Goal: Obtain resource: Obtain resource

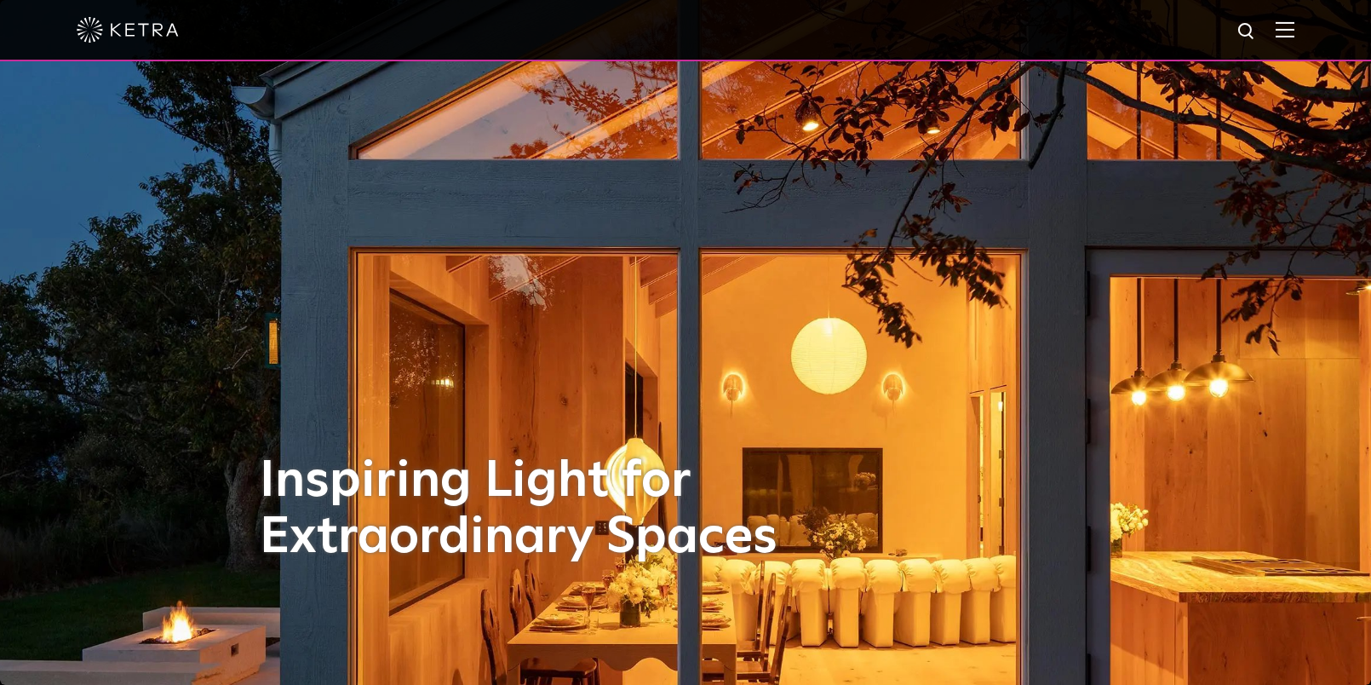
click at [1282, 35] on img at bounding box center [1285, 29] width 19 height 16
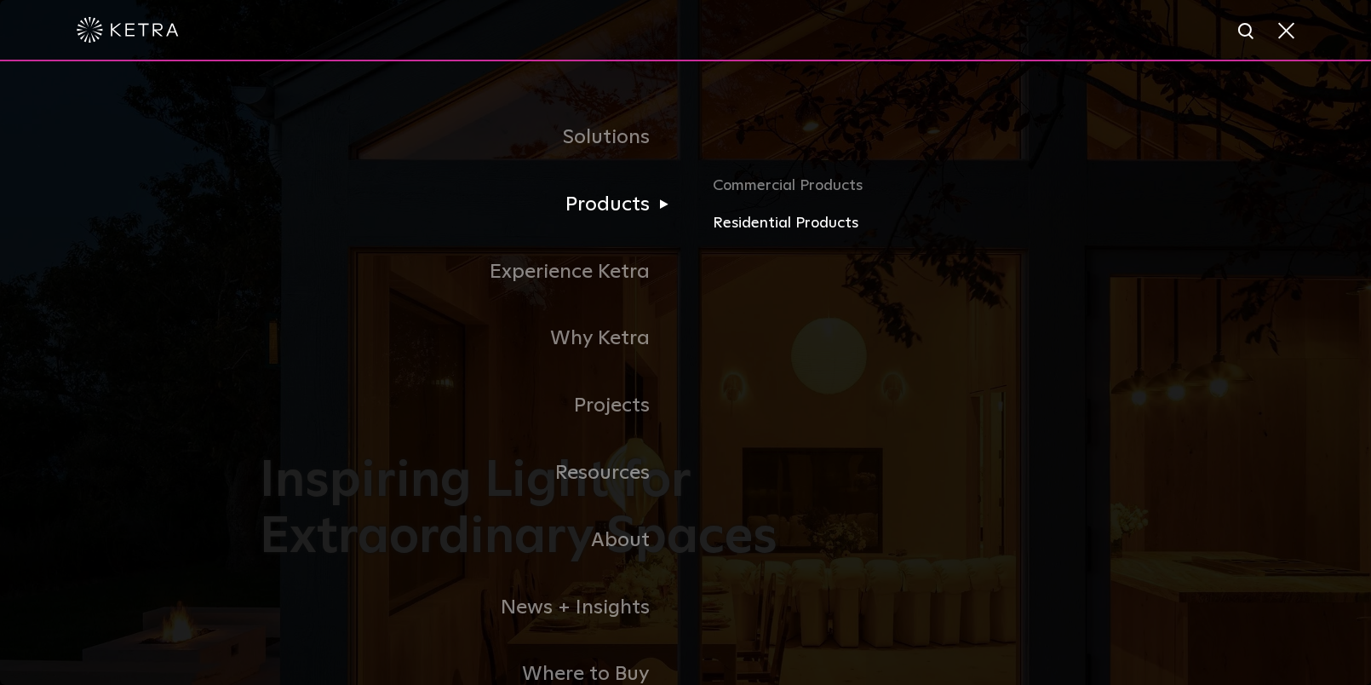
click at [774, 218] on link "Residential Products" at bounding box center [912, 223] width 399 height 25
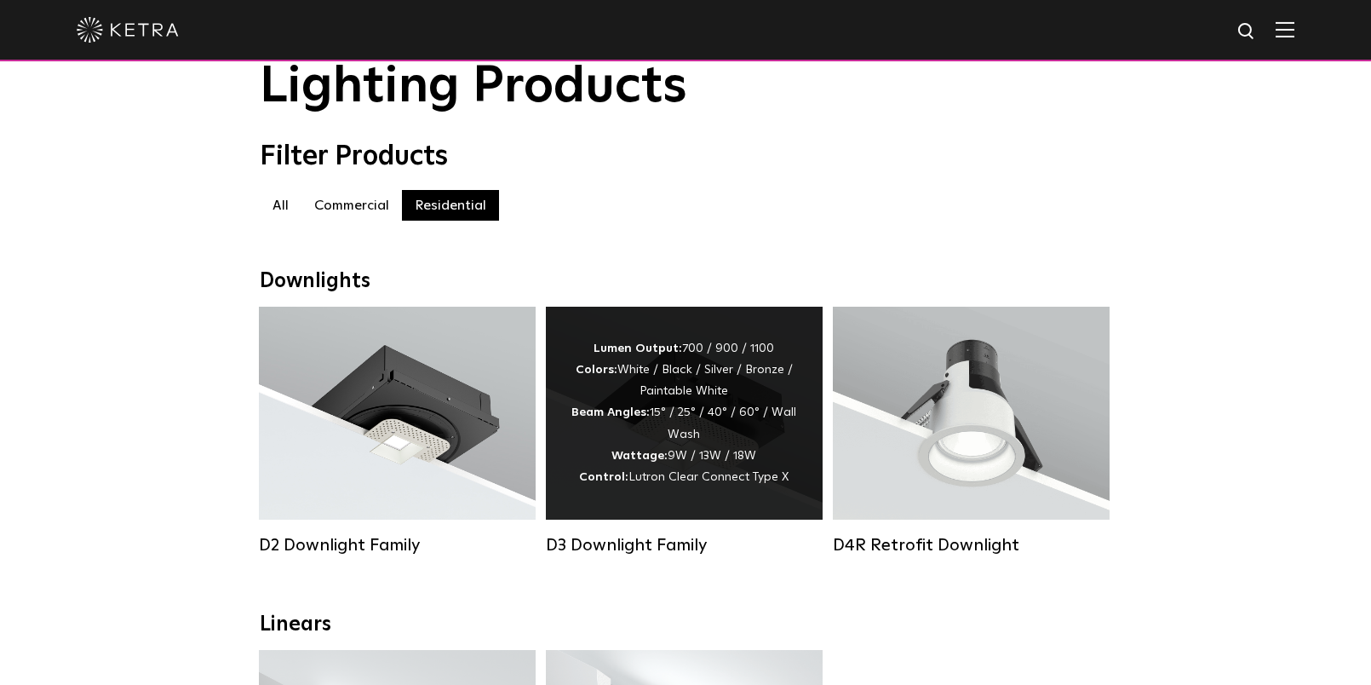
scroll to position [80, 0]
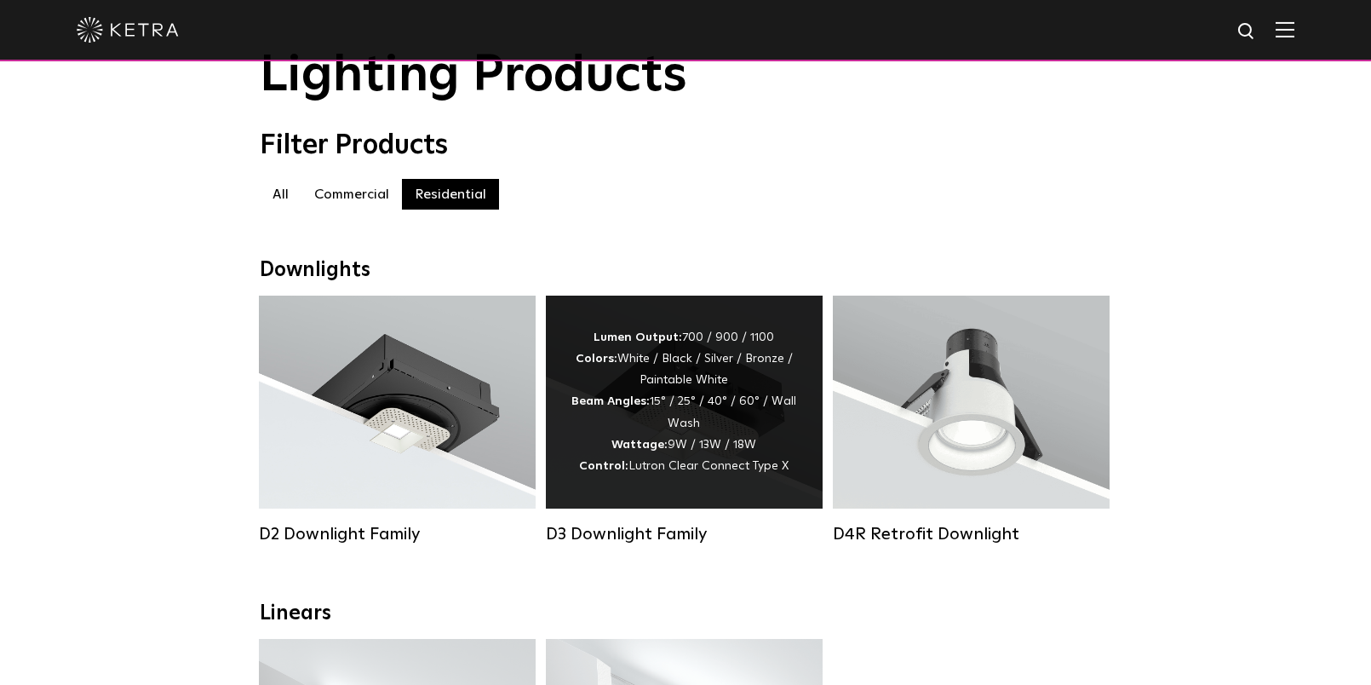
click at [644, 404] on strong "Beam Angles:" at bounding box center [611, 401] width 78 height 12
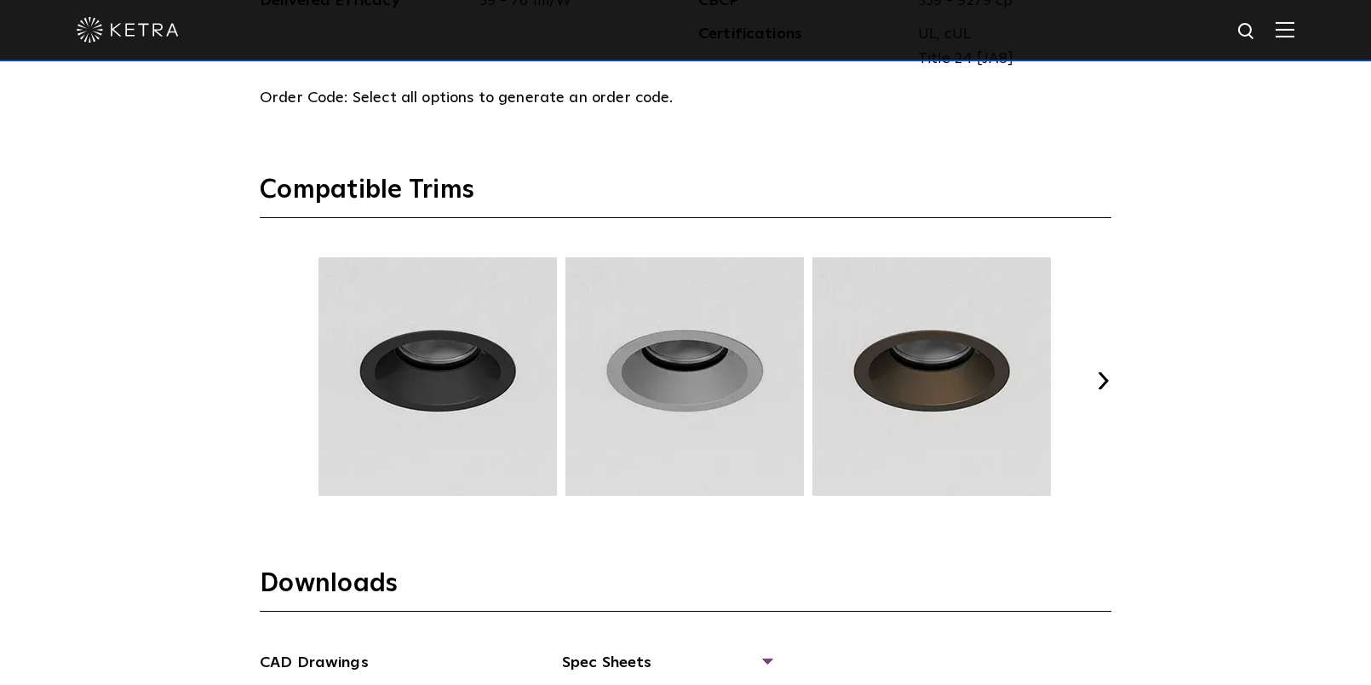
scroll to position [2468, 0]
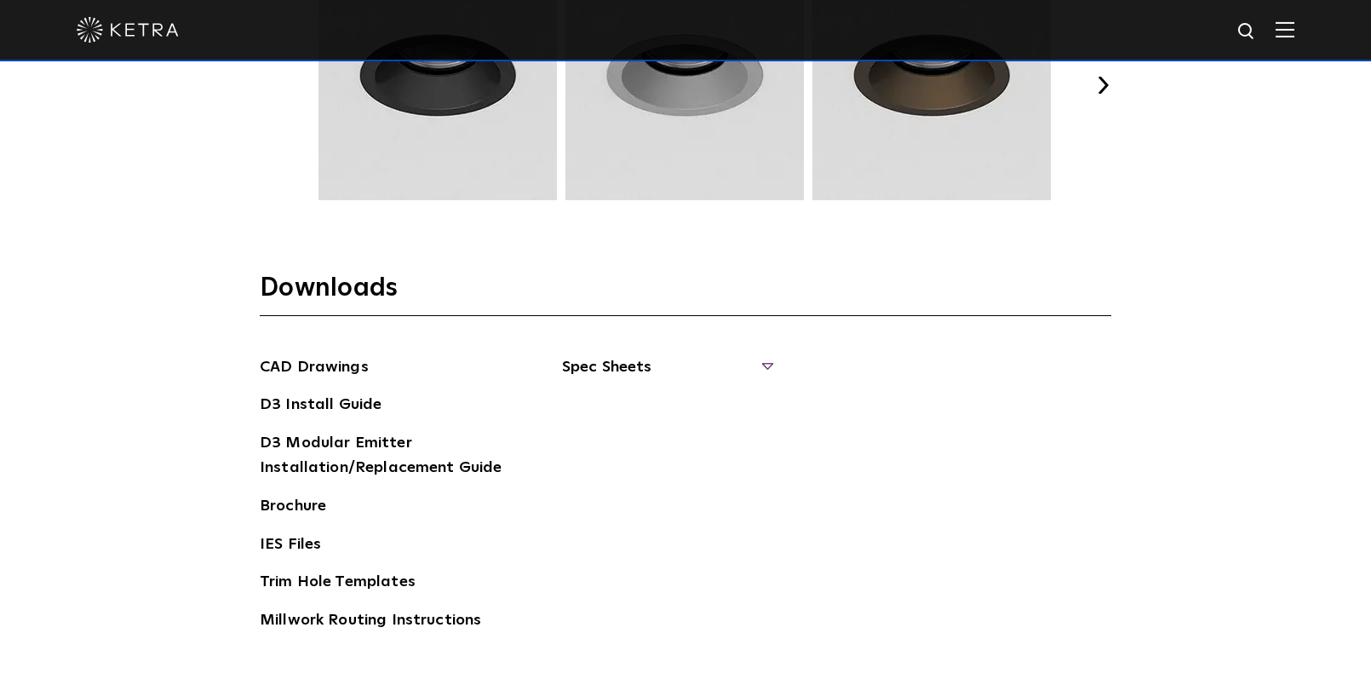
click at [619, 376] on span "Spec Sheets" at bounding box center [666, 373] width 209 height 37
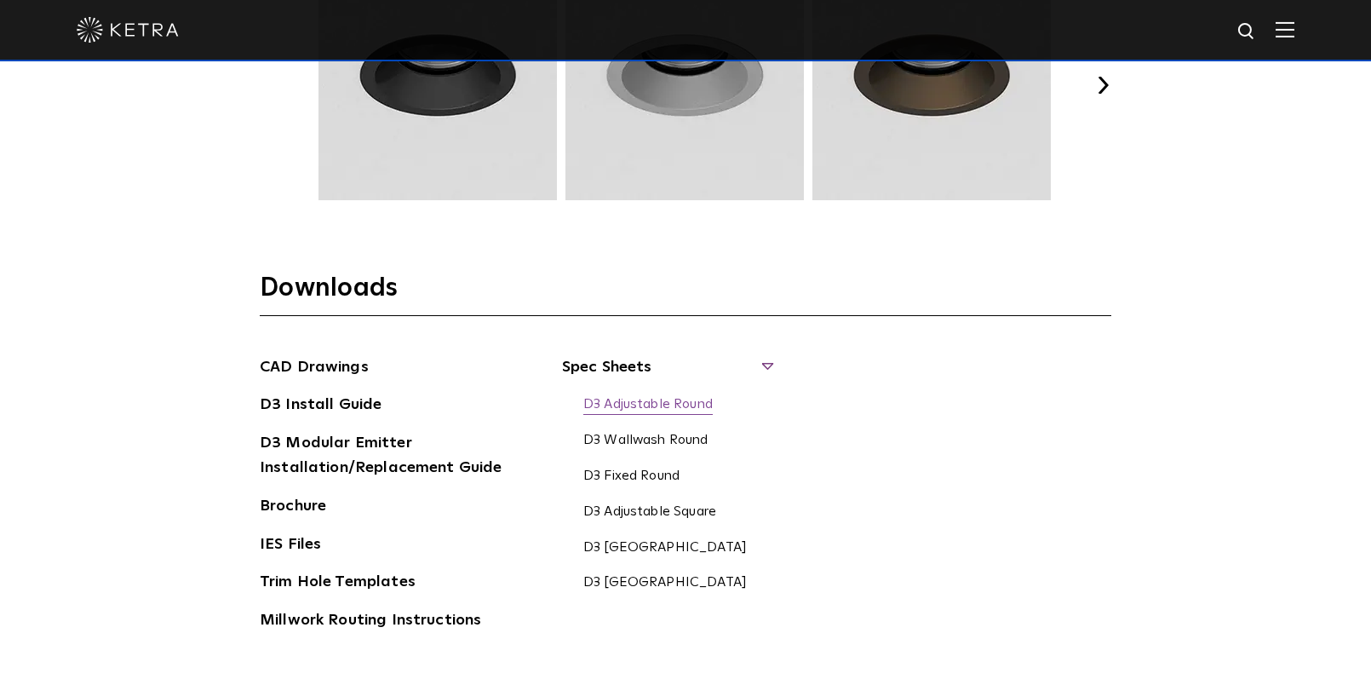
click at [638, 405] on link "D3 Adjustable Round" at bounding box center [648, 405] width 129 height 19
